Goal: Navigation & Orientation: Go to known website

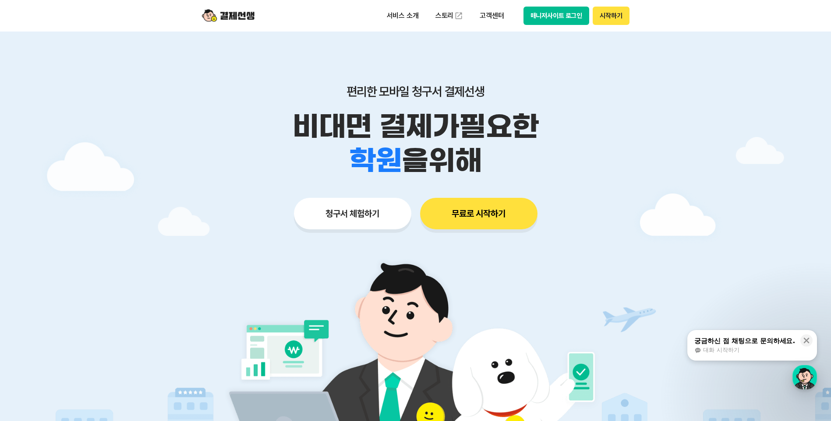
click at [541, 15] on button "매니저사이트 로그인" at bounding box center [556, 16] width 66 height 18
click at [560, 11] on button "매니저사이트 로그인" at bounding box center [556, 16] width 66 height 18
click at [548, 18] on button "매니저사이트 로그인" at bounding box center [556, 16] width 66 height 18
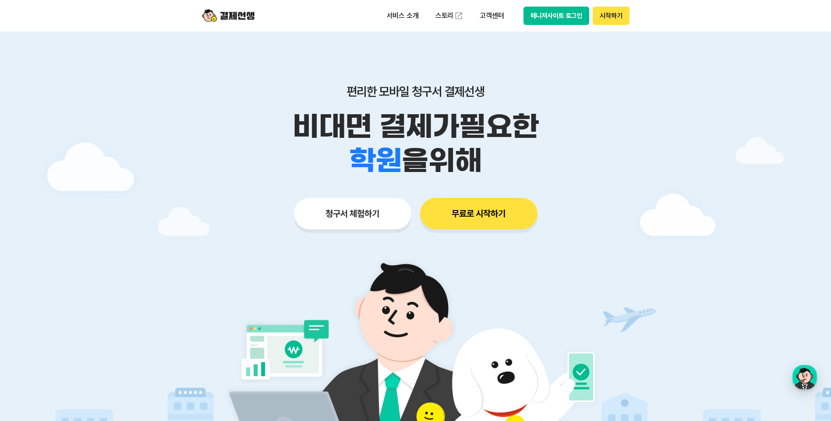
click at [556, 19] on button "매니저사이트 로그인" at bounding box center [556, 16] width 66 height 18
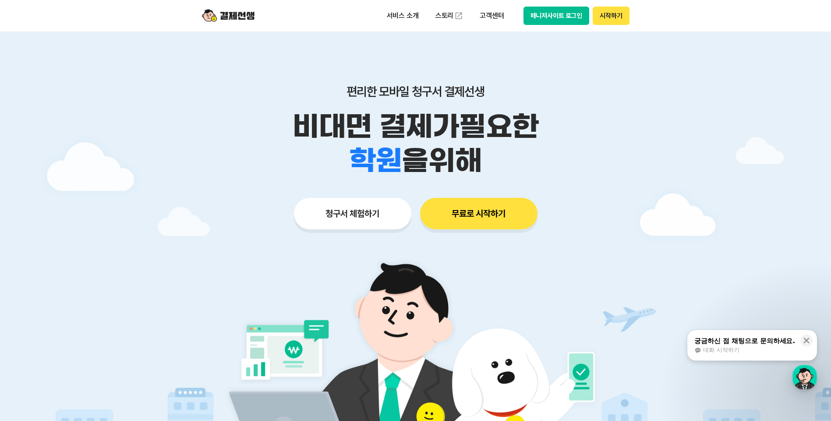
click at [559, 18] on button "매니저사이트 로그인" at bounding box center [556, 16] width 66 height 18
